Goal: Task Accomplishment & Management: Manage account settings

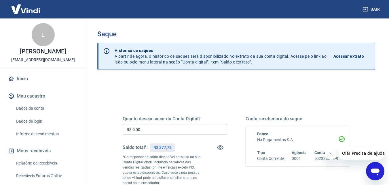
click at [159, 126] on input "R$ 0,00" at bounding box center [175, 129] width 105 height 11
type input "R$ 377,73"
click at [212, 88] on div "Quanto deseja sacar da Conta Digital? R$ 377,73 ​ Saldo total*: R$ 377,73 *Corr…" at bounding box center [236, 184] width 278 height 211
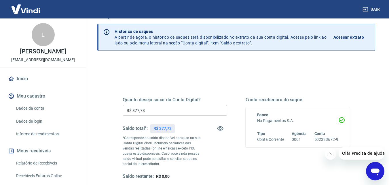
scroll to position [58, 0]
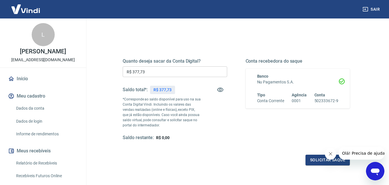
drag, startPoint x: 329, startPoint y: 153, endPoint x: 325, endPoint y: 153, distance: 4.3
click at [329, 153] on icon "Fechar mensagem da empresa" at bounding box center [330, 153] width 5 height 5
click at [335, 159] on button "Solicitar saque" at bounding box center [328, 159] width 44 height 11
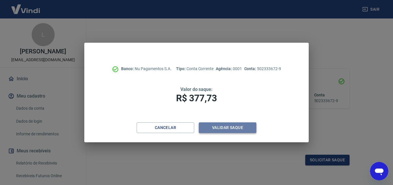
click at [229, 128] on button "Validar saque" at bounding box center [228, 127] width 58 height 11
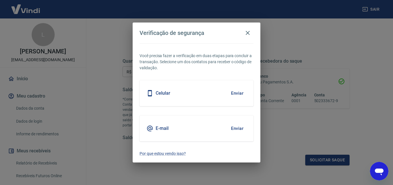
drag, startPoint x: 240, startPoint y: 126, endPoint x: 240, endPoint y: 106, distance: 20.5
click at [240, 126] on button "Enviar" at bounding box center [237, 128] width 19 height 12
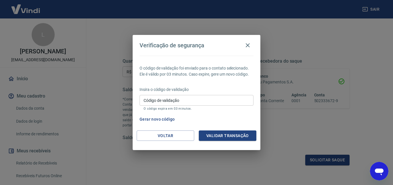
click at [210, 96] on input "Código de validação" at bounding box center [197, 100] width 114 height 11
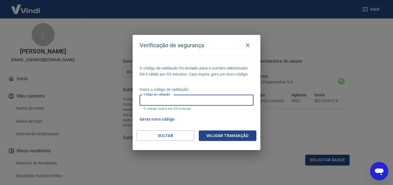
paste input "686904"
type input "686904"
click at [228, 133] on button "Validar transação" at bounding box center [228, 135] width 58 height 11
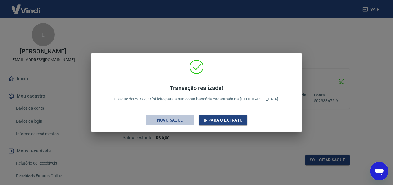
click at [166, 122] on div "Novo saque" at bounding box center [170, 119] width 40 height 7
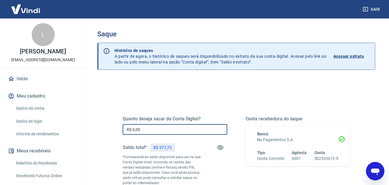
click at [161, 129] on input "R$ 0,00" at bounding box center [175, 129] width 105 height 11
type input "R$ 377,73"
click at [193, 147] on div "Saldo total*: R$ 377,73" at bounding box center [175, 147] width 105 height 14
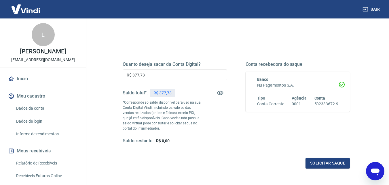
scroll to position [105, 0]
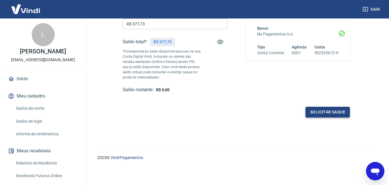
click at [315, 111] on button "Solicitar saque" at bounding box center [328, 112] width 44 height 11
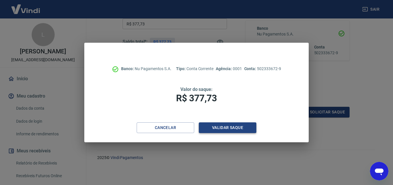
click at [215, 124] on button "Validar saque" at bounding box center [228, 127] width 58 height 11
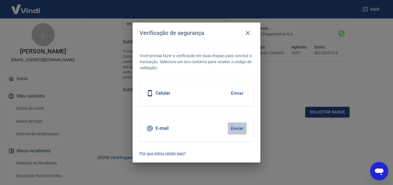
click at [234, 128] on button "Enviar" at bounding box center [237, 128] width 19 height 12
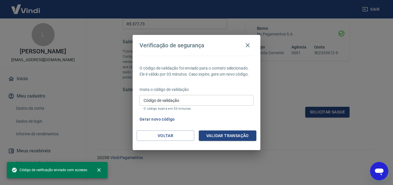
drag, startPoint x: 183, startPoint y: 103, endPoint x: 184, endPoint y: 79, distance: 23.3
click at [183, 103] on input "Código de validação" at bounding box center [197, 100] width 114 height 11
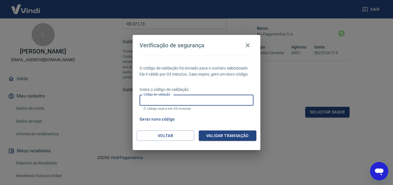
paste input "198420"
type input "198420"
click at [209, 131] on button "Validar transação" at bounding box center [228, 135] width 58 height 11
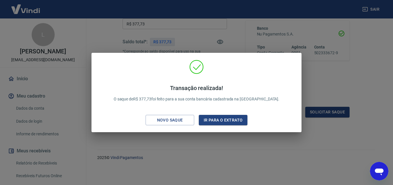
click at [175, 122] on div "Novo saque" at bounding box center [170, 119] width 40 height 7
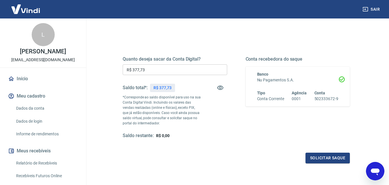
scroll to position [0, 0]
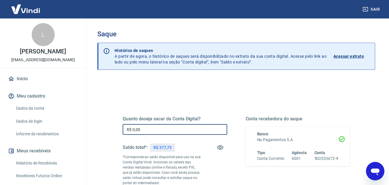
drag, startPoint x: 168, startPoint y: 129, endPoint x: 34, endPoint y: 128, distance: 134.2
click at [34, 128] on div "Sair L [PERSON_NAME] [EMAIL_ADDRESS][DOMAIN_NAME] Início Meu cadastro Dados da …" at bounding box center [194, 92] width 389 height 185
type input "R$ 377,73"
drag, startPoint x: 154, startPoint y: 89, endPoint x: 158, endPoint y: 91, distance: 4.6
click at [157, 90] on div "Quanto deseja sacar da Conta Digital? R$ 377,73 ​ Saldo total*: R$ 377,73 *Corr…" at bounding box center [236, 184] width 278 height 211
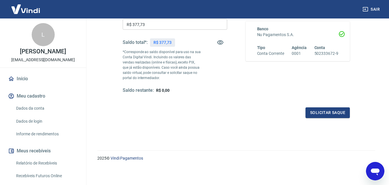
scroll to position [105, 0]
click at [329, 108] on button "Solicitar saque" at bounding box center [328, 112] width 44 height 11
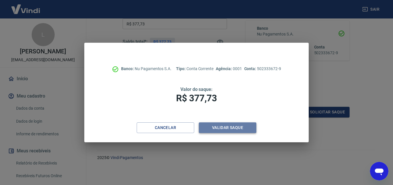
click at [228, 126] on button "Validar saque" at bounding box center [228, 127] width 58 height 11
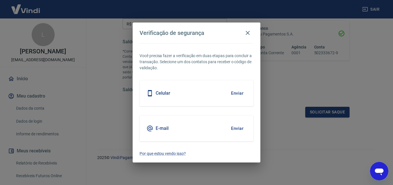
click at [240, 124] on button "Enviar" at bounding box center [237, 128] width 19 height 12
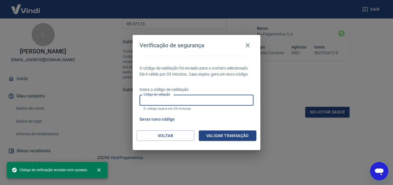
click at [182, 99] on input "Código de validação" at bounding box center [197, 100] width 114 height 11
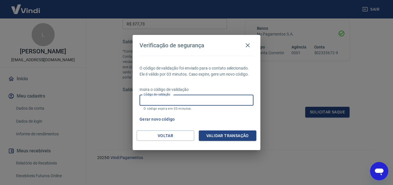
paste input "602341"
type input "602341"
drag, startPoint x: 228, startPoint y: 134, endPoint x: 228, endPoint y: 127, distance: 6.9
click at [228, 134] on button "Validar transação" at bounding box center [228, 135] width 58 height 11
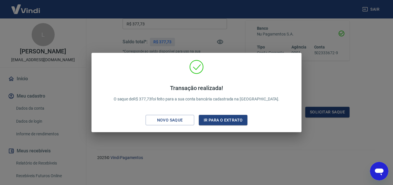
click at [179, 124] on button "Novo saque" at bounding box center [170, 120] width 49 height 11
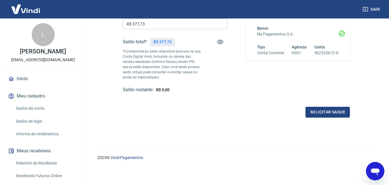
drag, startPoint x: 27, startPoint y: 9, endPoint x: 36, endPoint y: 6, distance: 9.3
click at [27, 9] on img at bounding box center [25, 9] width 37 height 18
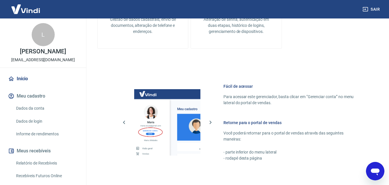
scroll to position [144, 0]
